Goal: Share content: Share content

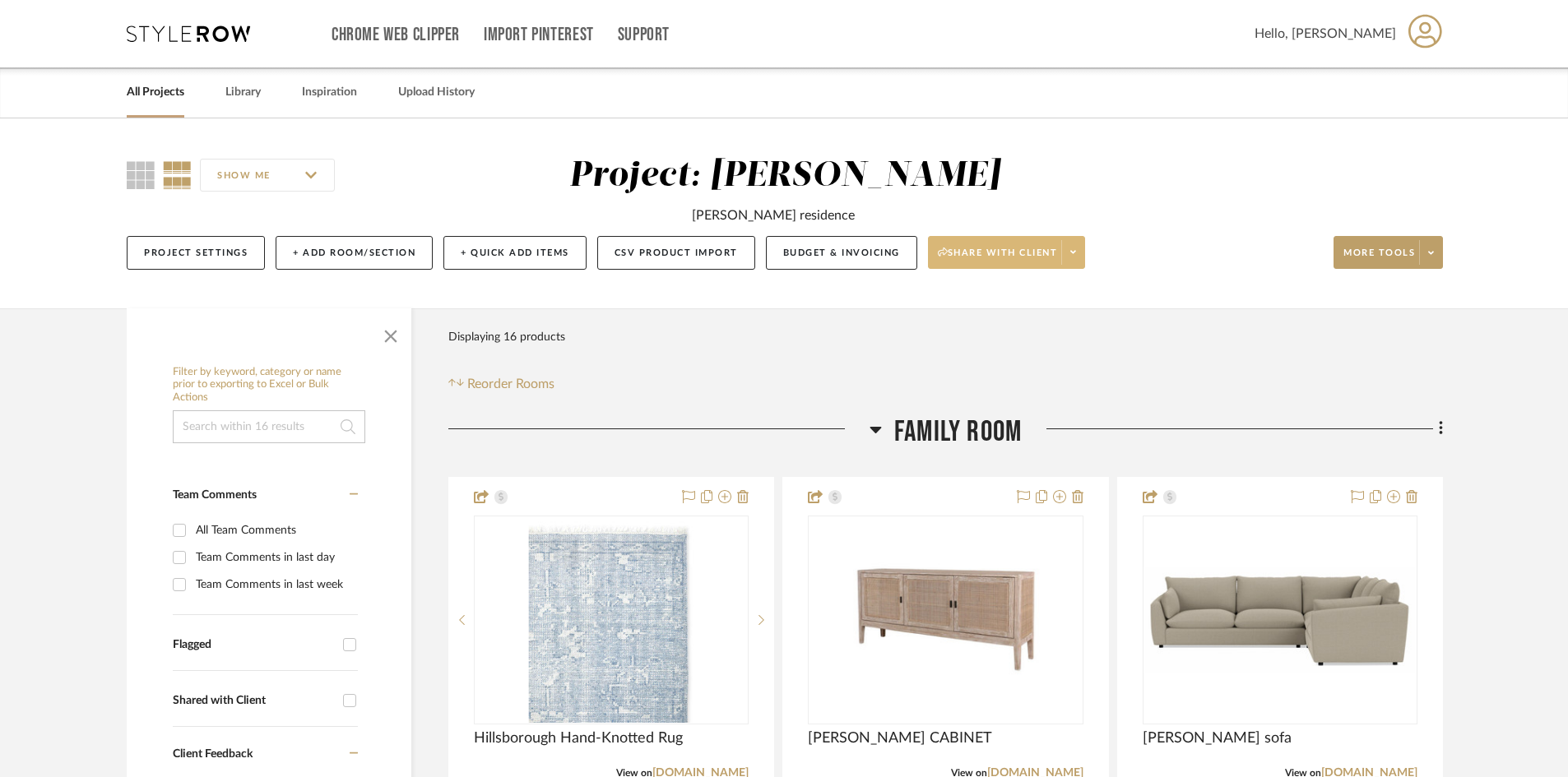
click at [1032, 254] on span "Share with client" at bounding box center [998, 259] width 120 height 25
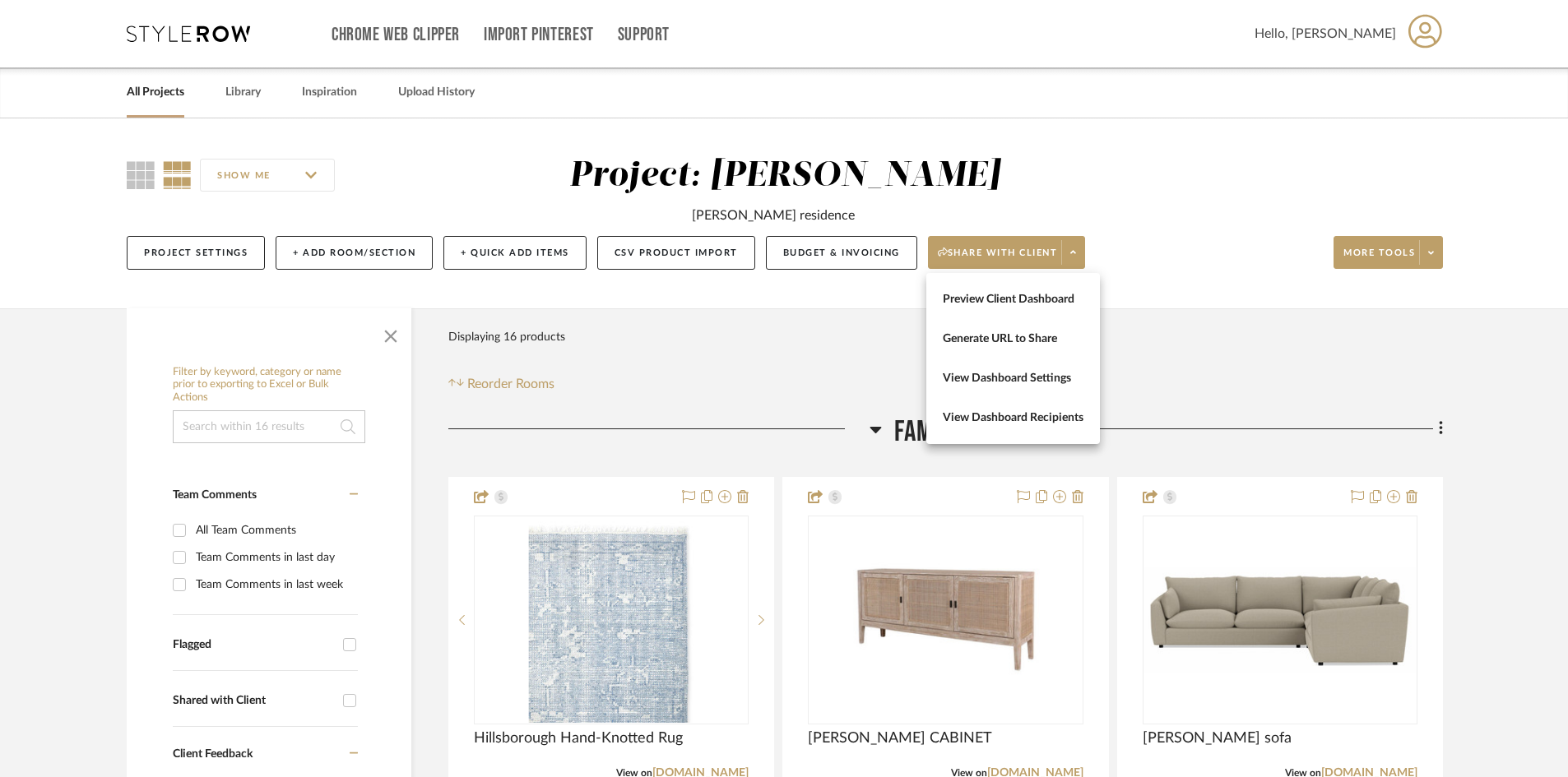
click at [1395, 173] on div at bounding box center [784, 388] width 1568 height 777
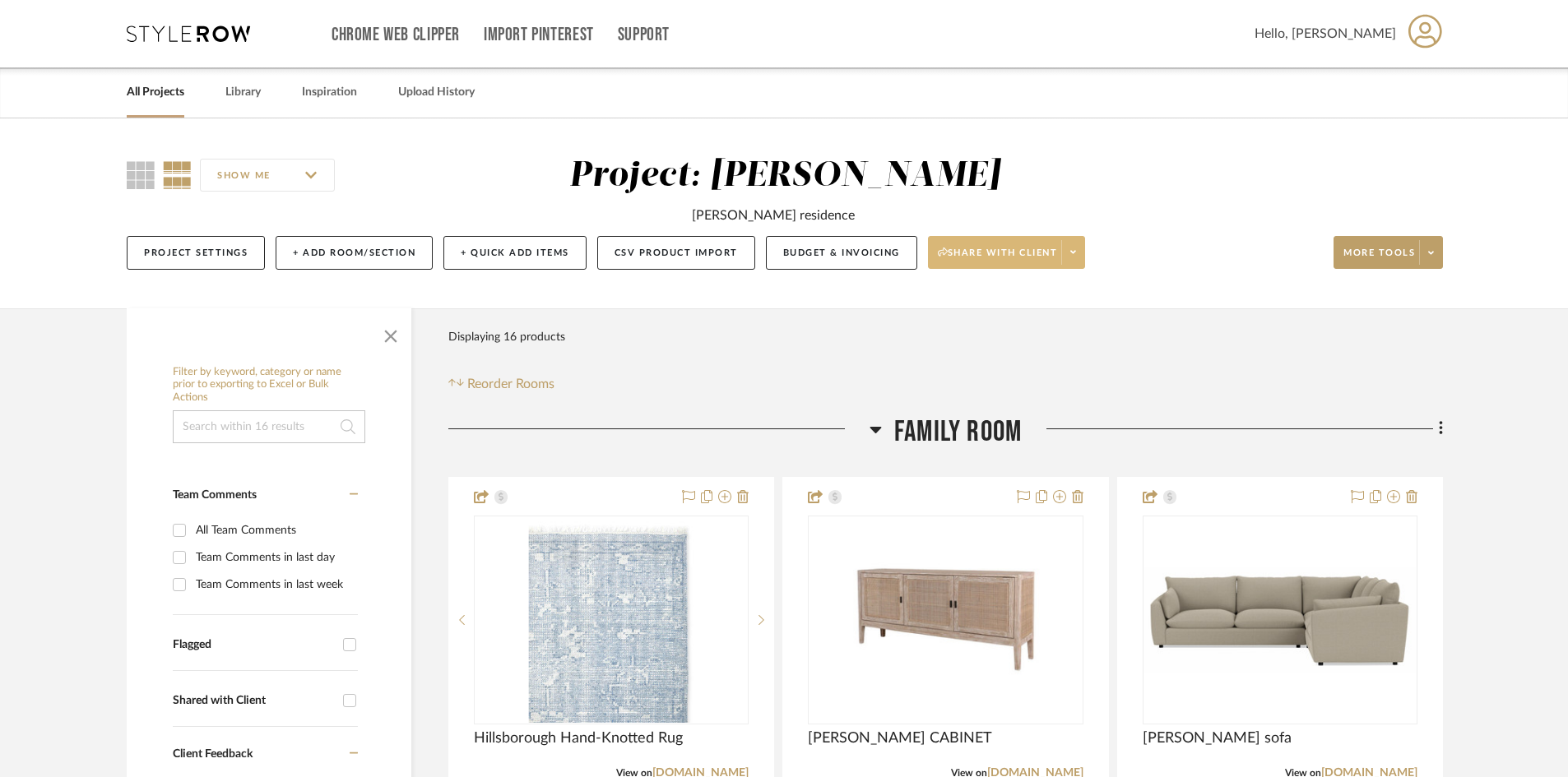
click at [1053, 242] on button "Share with client" at bounding box center [1007, 252] width 158 height 33
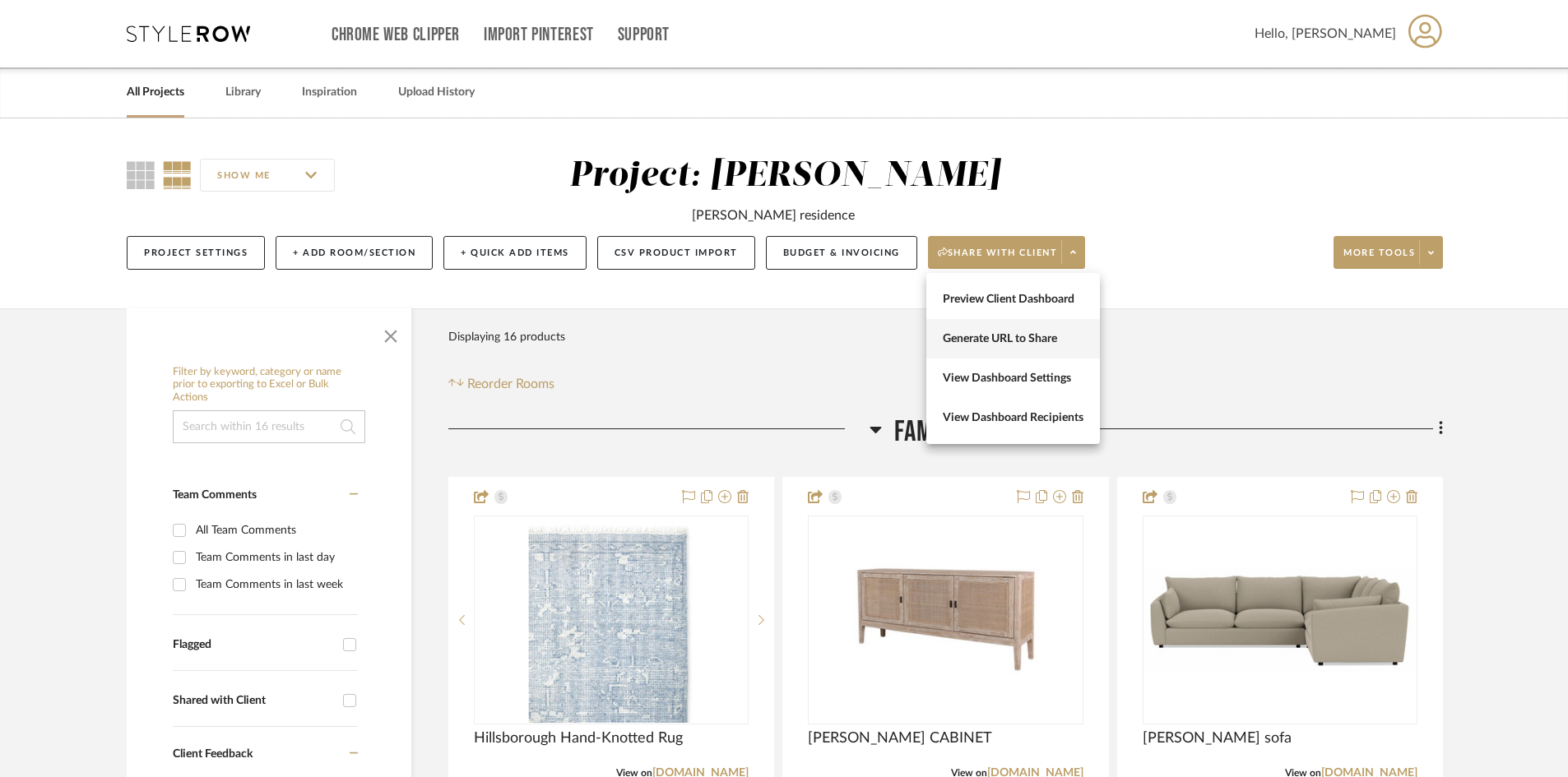
click at [1054, 341] on span "Generate URL to Share" at bounding box center [1012, 340] width 141 height 14
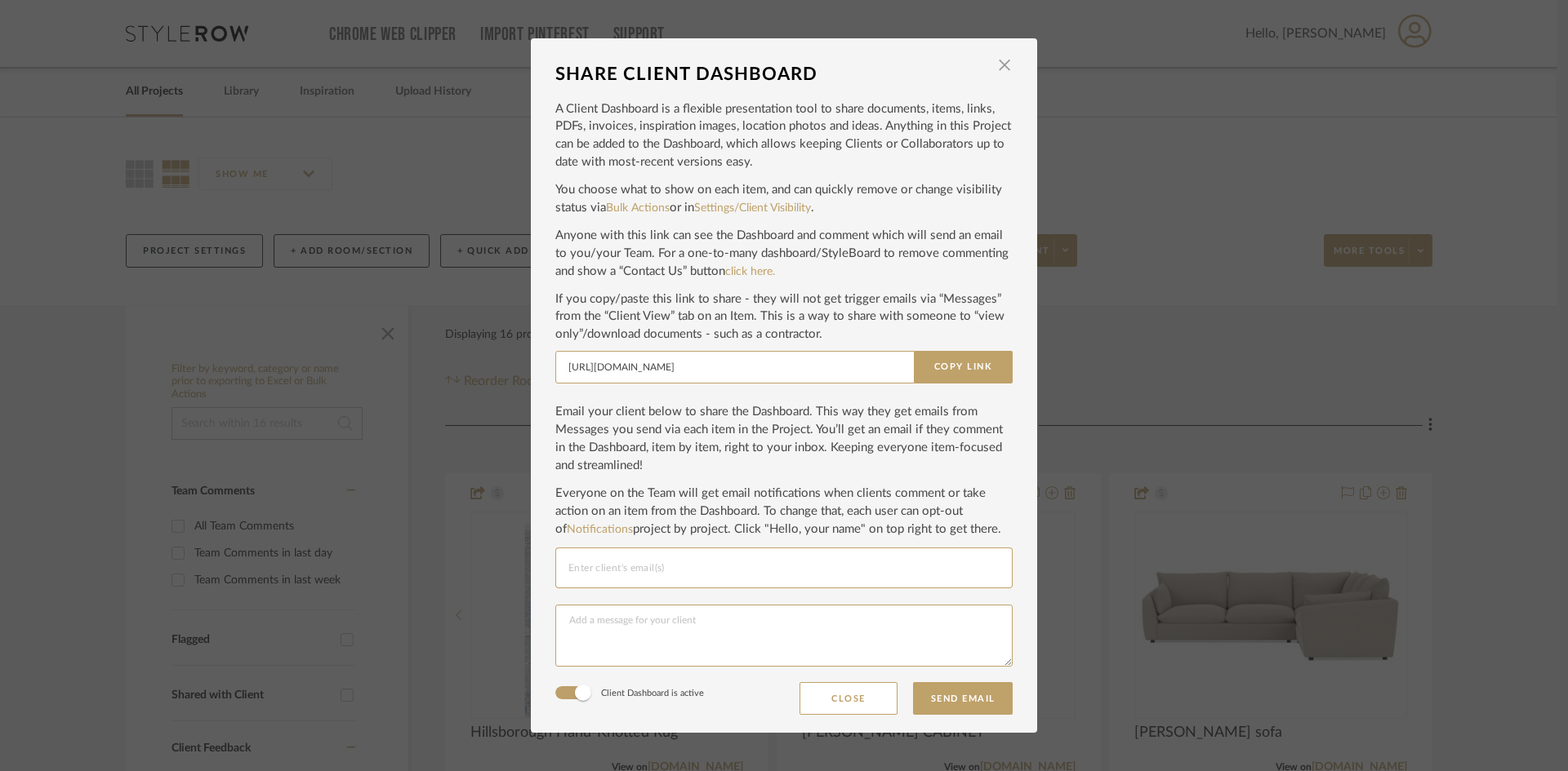
click at [621, 558] on div "Email selection" at bounding box center [784, 568] width 431 height 21
click at [1415, 292] on div "SHARE CLIENT DASHBOARD × A Client Dashboard is a flexible presentation tool to …" at bounding box center [784, 386] width 1568 height 771
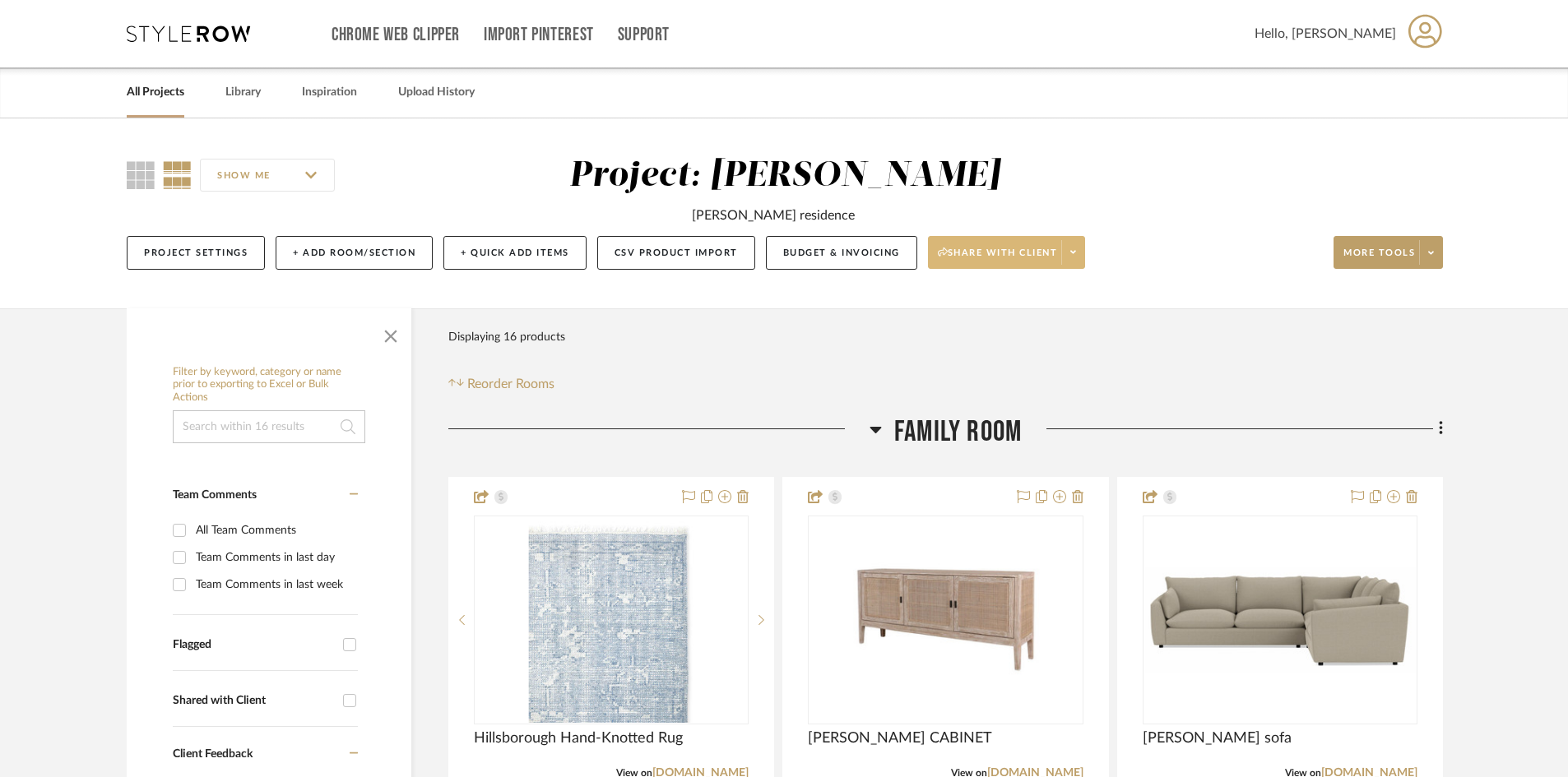
click at [1018, 261] on span "Share with client" at bounding box center [998, 259] width 120 height 25
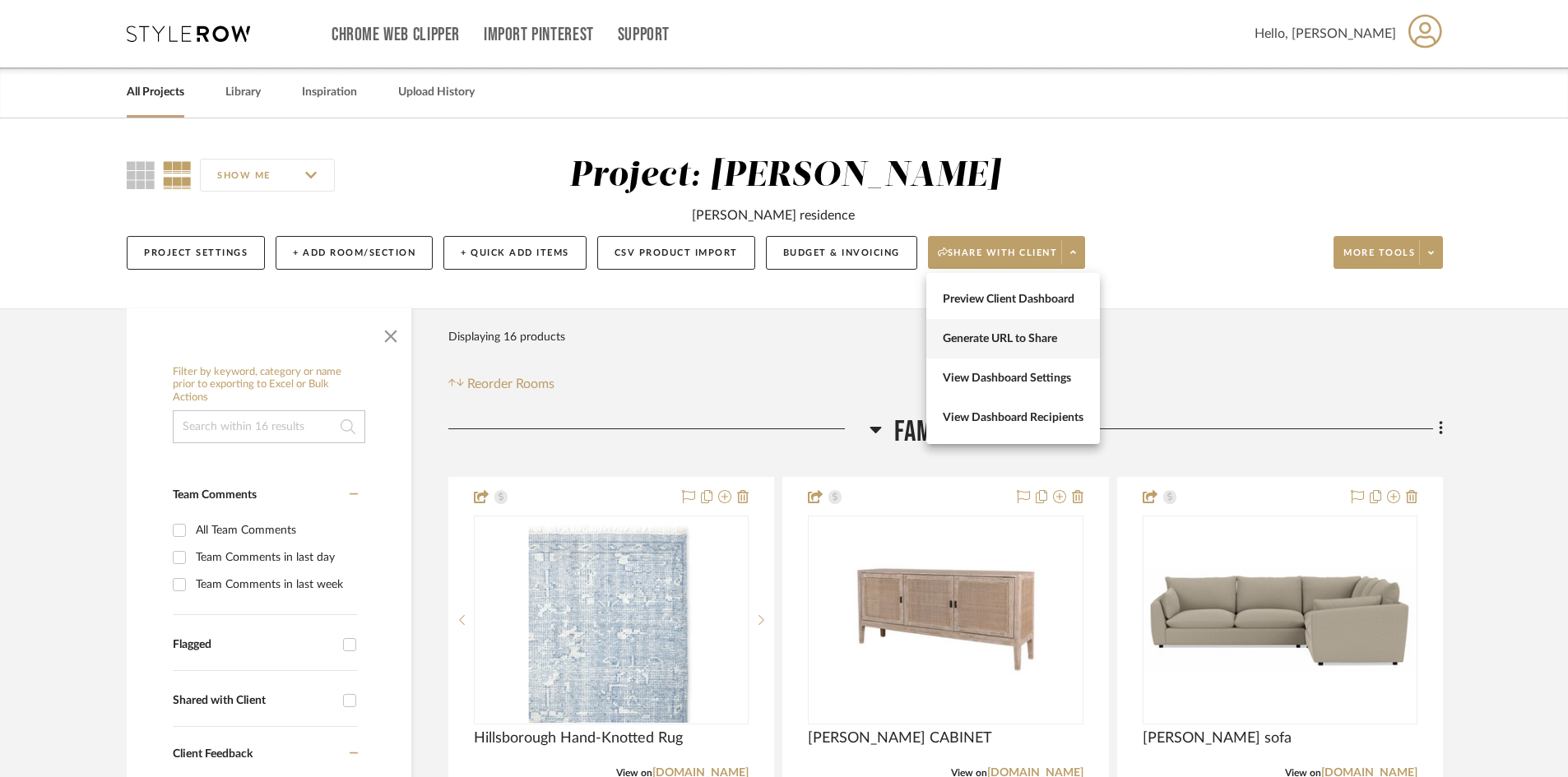
click at [1015, 338] on span "Generate URL to Share" at bounding box center [1012, 340] width 141 height 14
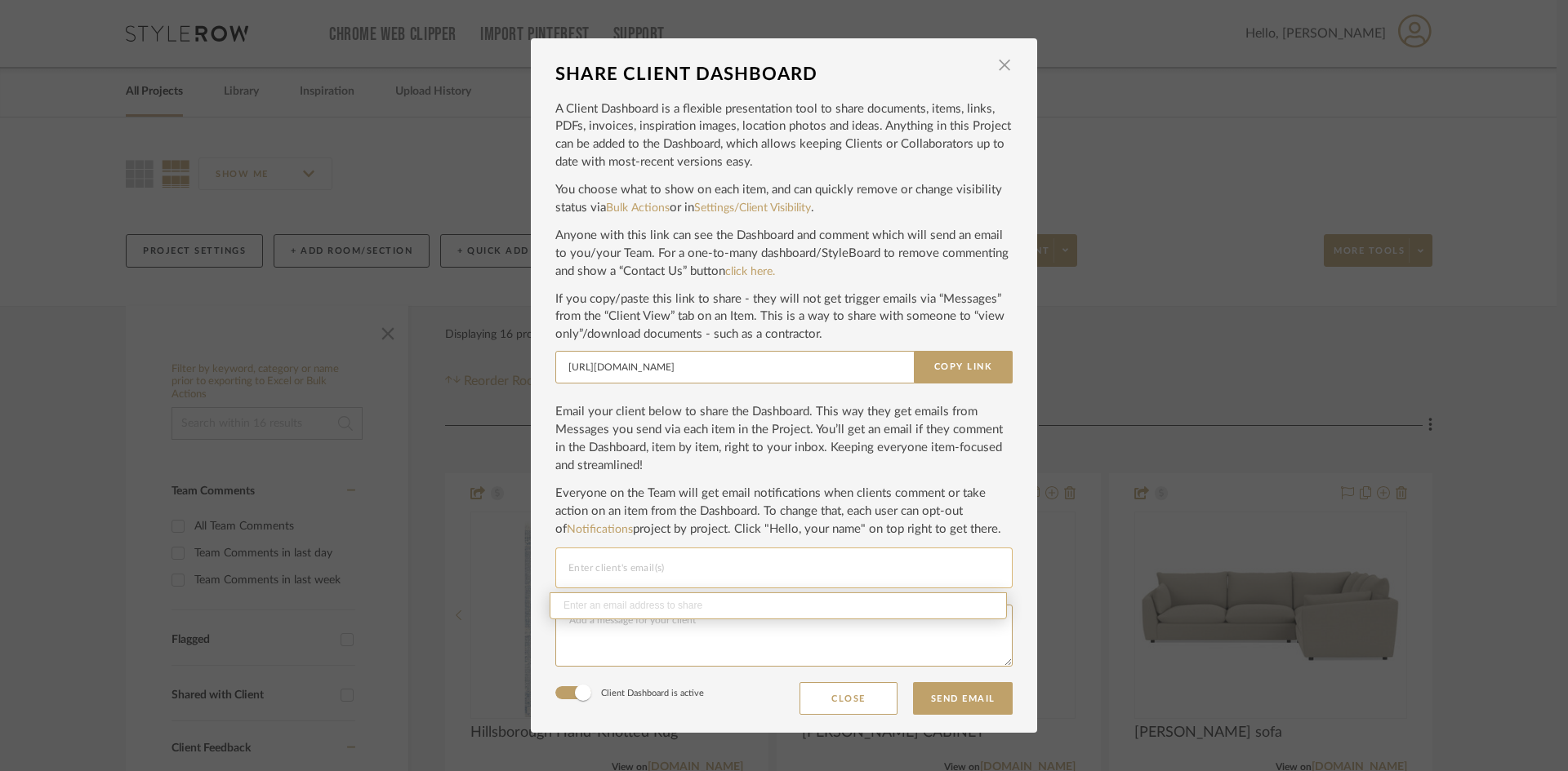
click at [626, 574] on input "Email selection" at bounding box center [784, 568] width 431 height 19
type input "c"
paste input "[PERSON_NAME] <[EMAIL_ADDRESS][DOMAIN_NAME]>"
click at [806, 573] on input "[PERSON_NAME] <[EMAIL_ADDRESS][DOMAIN_NAME]>" at bounding box center [784, 568] width 431 height 19
type input "[PERSON_NAME] <[EMAIL_ADDRESS][DOMAIN_NAME]>"
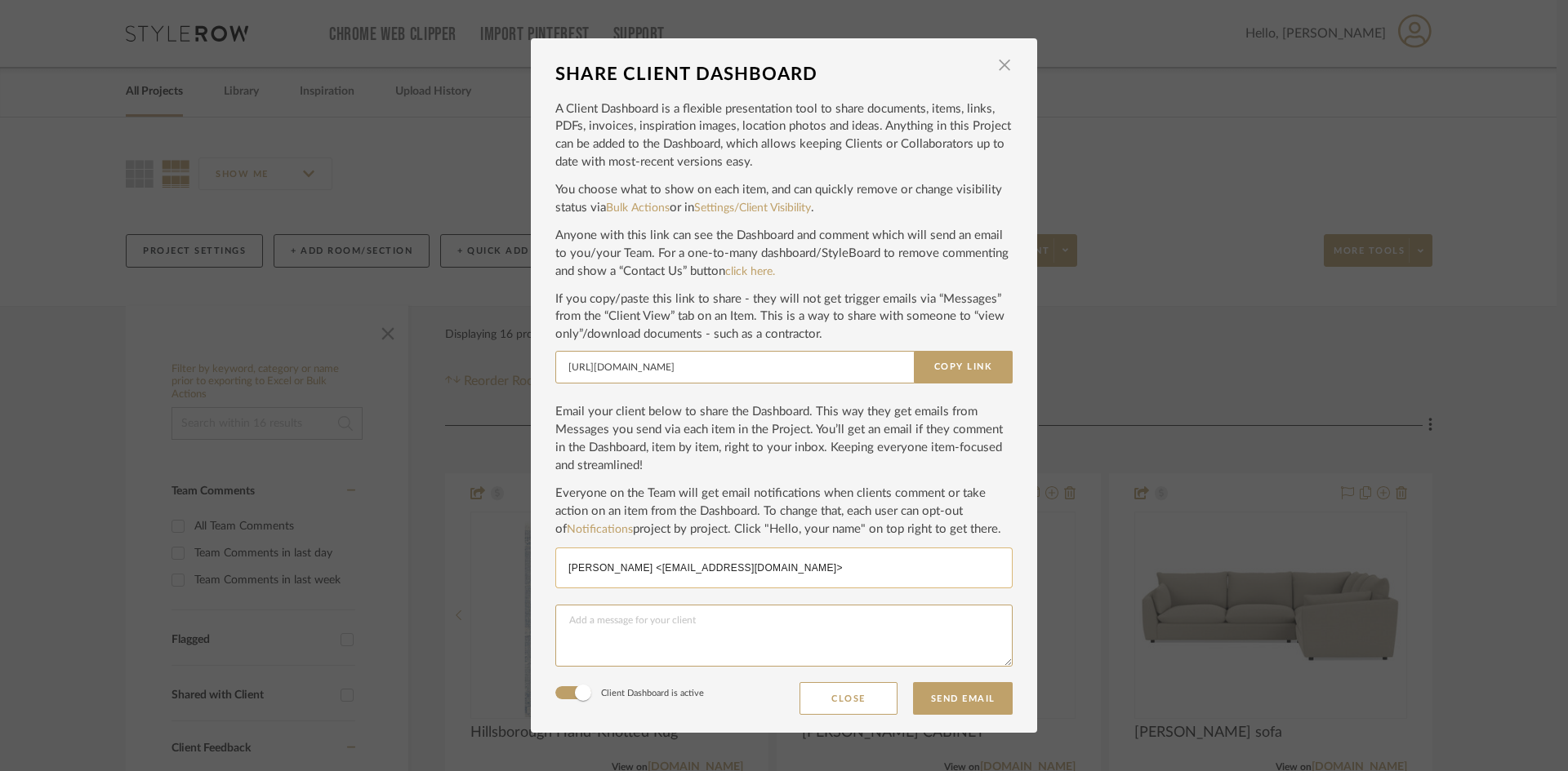
click at [813, 555] on div "[PERSON_NAME] <[EMAIL_ADDRESS][DOMAIN_NAME]>" at bounding box center [784, 568] width 431 height 40
click at [806, 558] on div "[PERSON_NAME] <[EMAIL_ADDRESS][DOMAIN_NAME]>" at bounding box center [784, 568] width 431 height 21
click at [599, 377] on input "[URL][DOMAIN_NAME]" at bounding box center [735, 367] width 361 height 32
click at [940, 364] on button "Copy Link" at bounding box center [963, 367] width 98 height 32
click at [999, 70] on span "button" at bounding box center [1004, 65] width 33 height 32
